Goal: Task Accomplishment & Management: Manage account settings

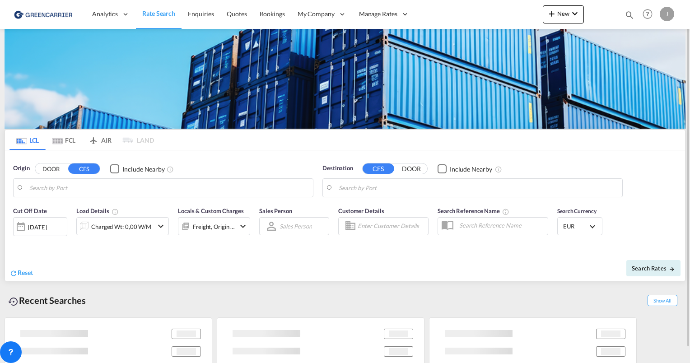
type input "[GEOGRAPHIC_DATA], [GEOGRAPHIC_DATA]"
type input "[GEOGRAPHIC_DATA], SH, CNSHA"
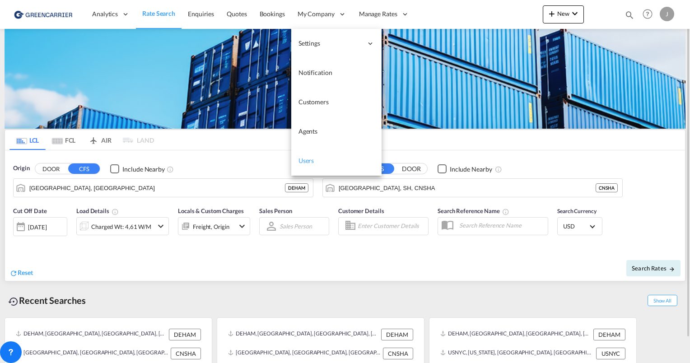
click at [316, 163] on link "Users" at bounding box center [336, 160] width 90 height 29
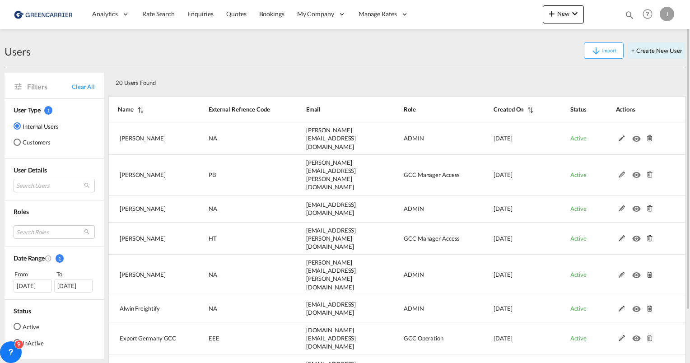
click at [21, 135] on md-radio-group "Internal Users Customers" at bounding box center [36, 137] width 45 height 33
click at [21, 140] on md-radio-button "Customers" at bounding box center [36, 142] width 45 height 9
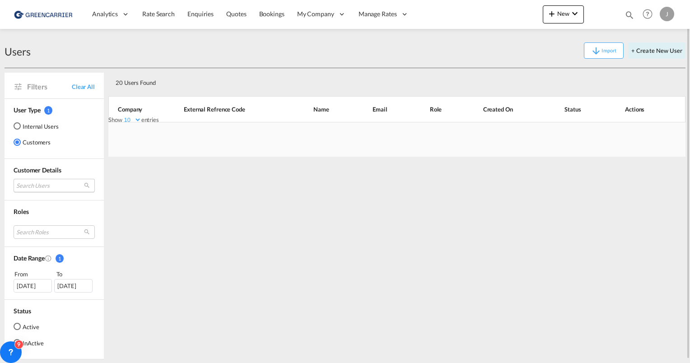
click at [45, 185] on md-select "Search Users" at bounding box center [54, 186] width 81 height 14
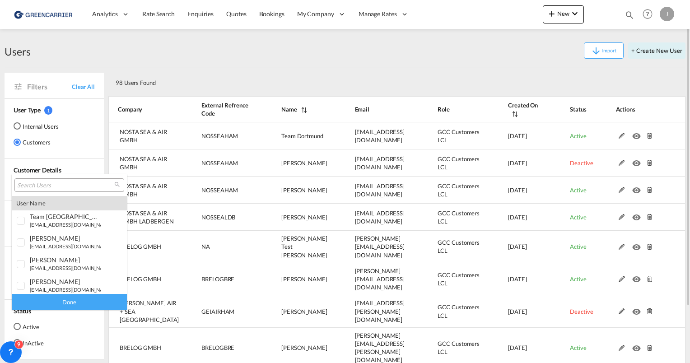
click at [45, 185] on input "search" at bounding box center [65, 185] width 97 height 8
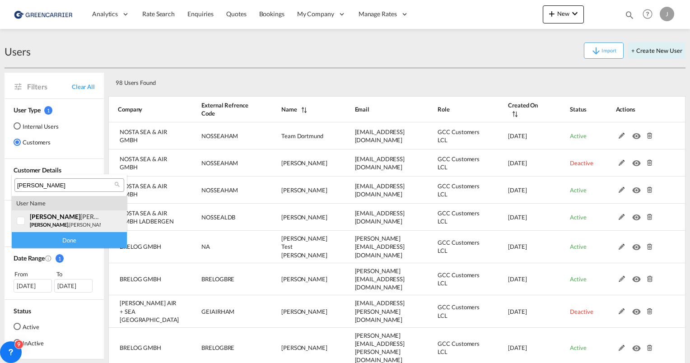
type input "[PERSON_NAME]"
click at [18, 221] on div at bounding box center [21, 221] width 9 height 9
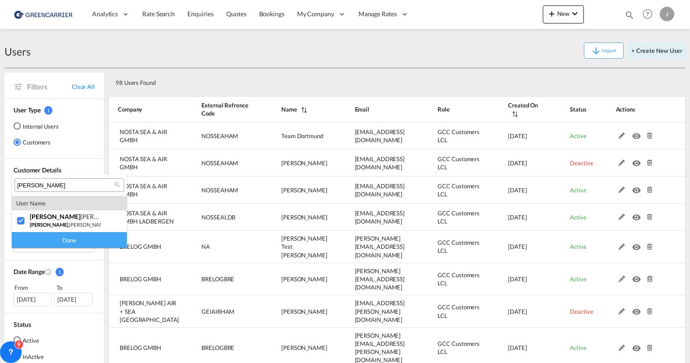
click at [60, 240] on div "Done" at bounding box center [69, 240] width 115 height 16
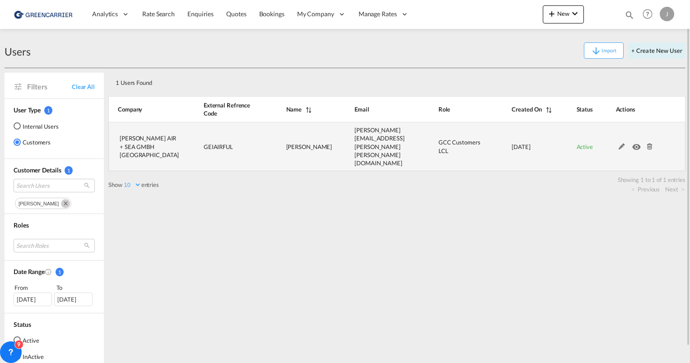
click at [621, 144] on md-icon at bounding box center [622, 147] width 12 height 6
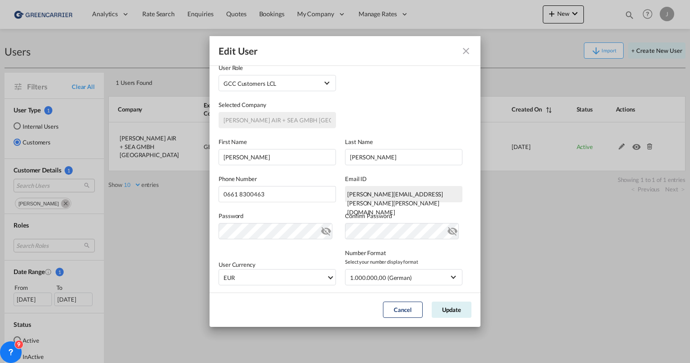
scroll to position [45, 0]
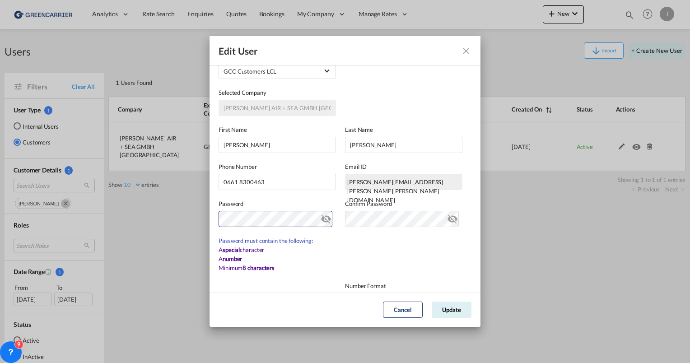
click at [324, 218] on md-icon "icon-eye-off" at bounding box center [326, 217] width 11 height 11
click at [210, 219] on md-dialog-content "General Intergration Details General Intergration Details User Type Internal In…" at bounding box center [344, 178] width 271 height 227
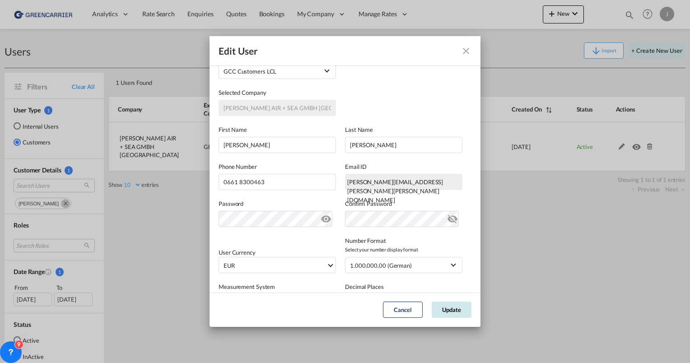
click at [442, 309] on button "Update" at bounding box center [452, 310] width 40 height 16
